Goal: Navigation & Orientation: Find specific page/section

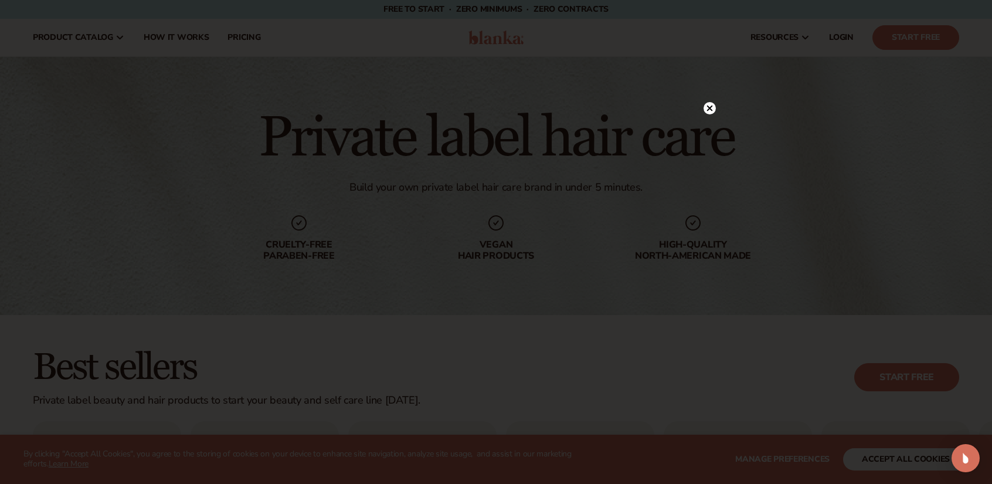
click at [712, 110] on circle at bounding box center [710, 108] width 12 height 12
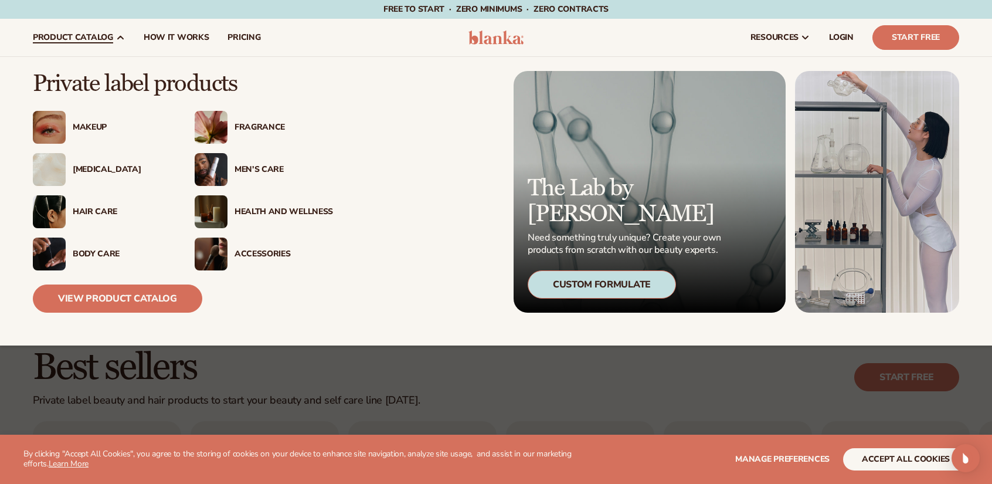
click at [218, 253] on img at bounding box center [211, 253] width 33 height 33
click at [43, 207] on img at bounding box center [49, 211] width 33 height 33
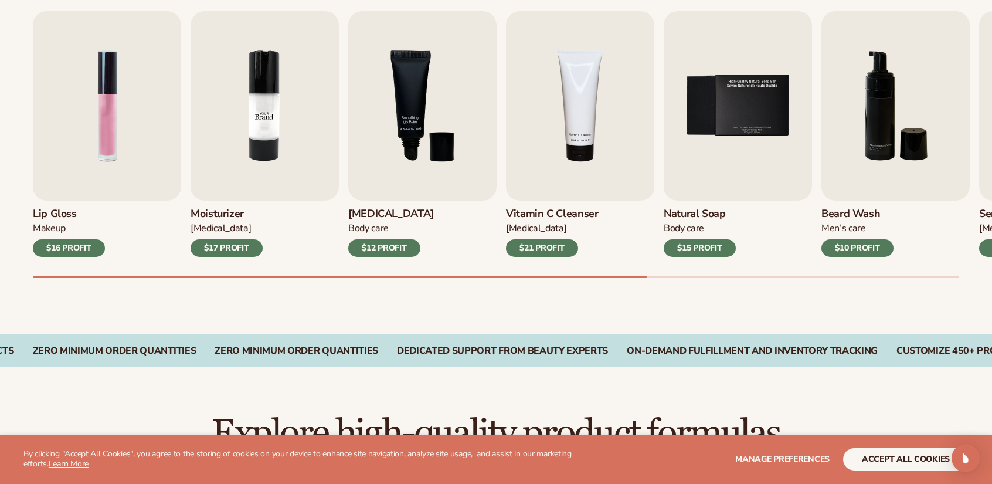
scroll to position [410, 0]
